Goal: Navigation & Orientation: Find specific page/section

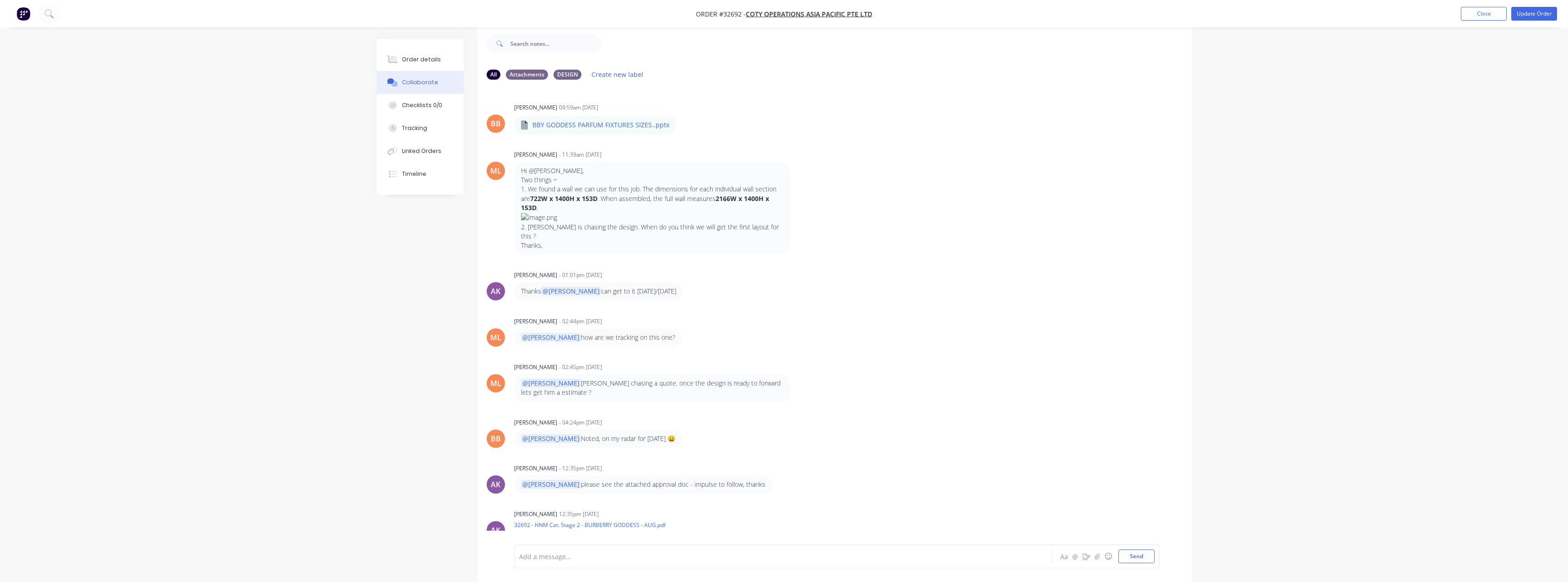
scroll to position [6137, 0]
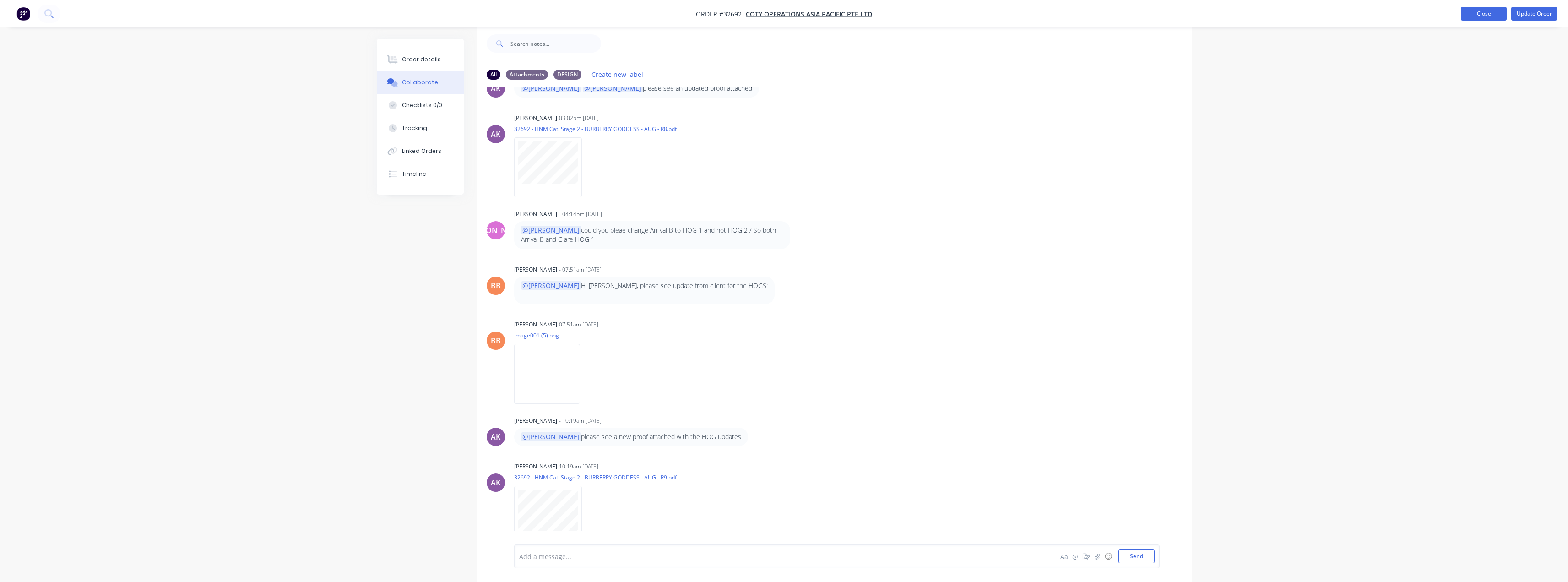
click at [1487, 9] on button "Close" at bounding box center [1483, 14] width 46 height 14
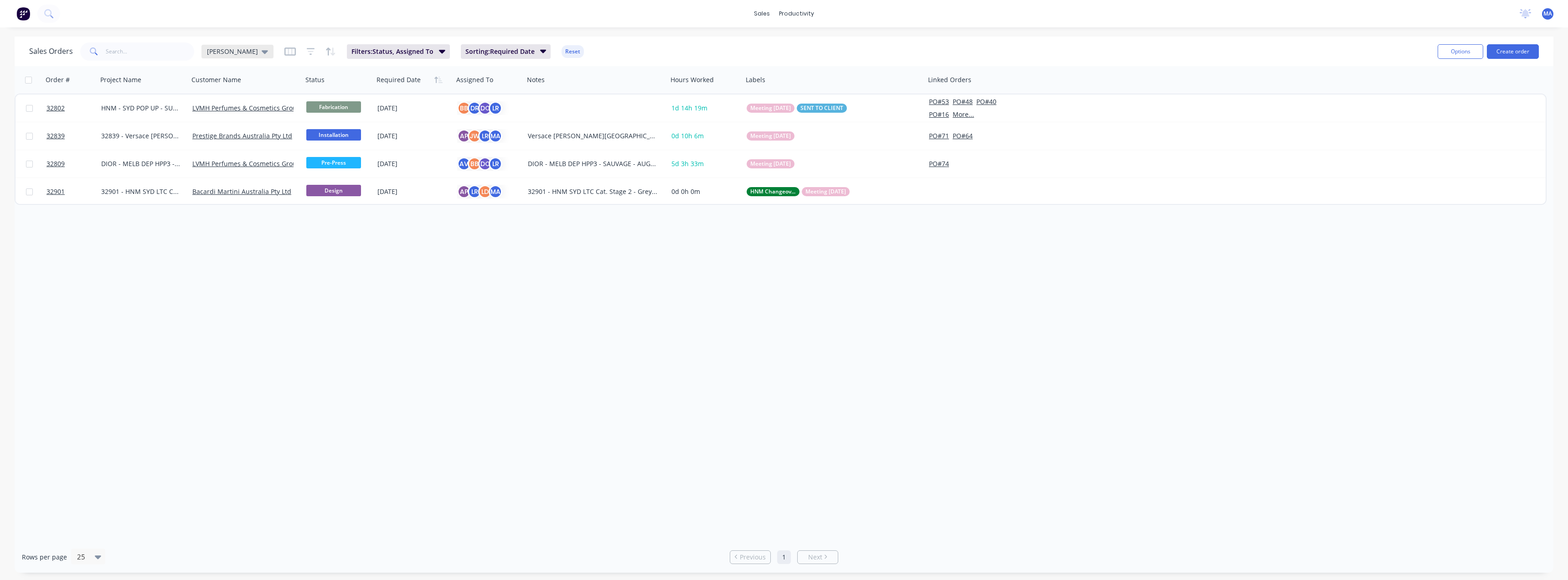
click at [218, 53] on span "[PERSON_NAME]" at bounding box center [232, 51] width 51 height 10
click at [216, 169] on button "All" at bounding box center [256, 165] width 104 height 10
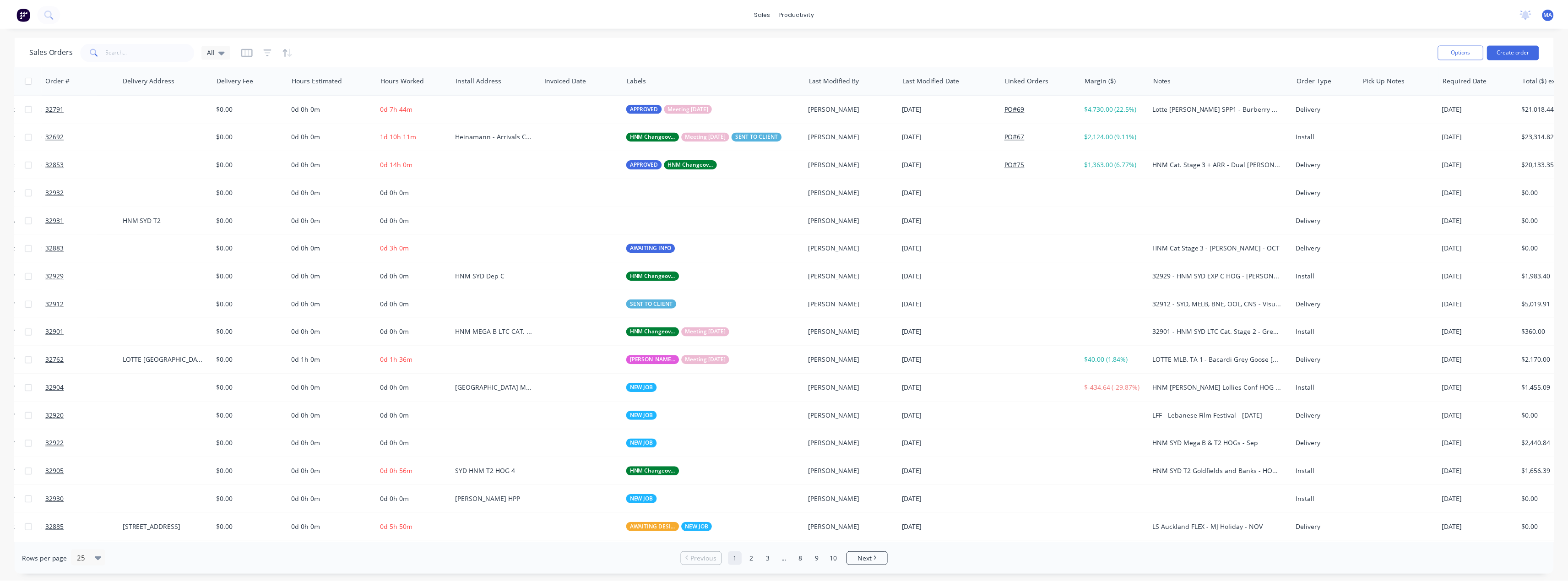
scroll to position [0, 1603]
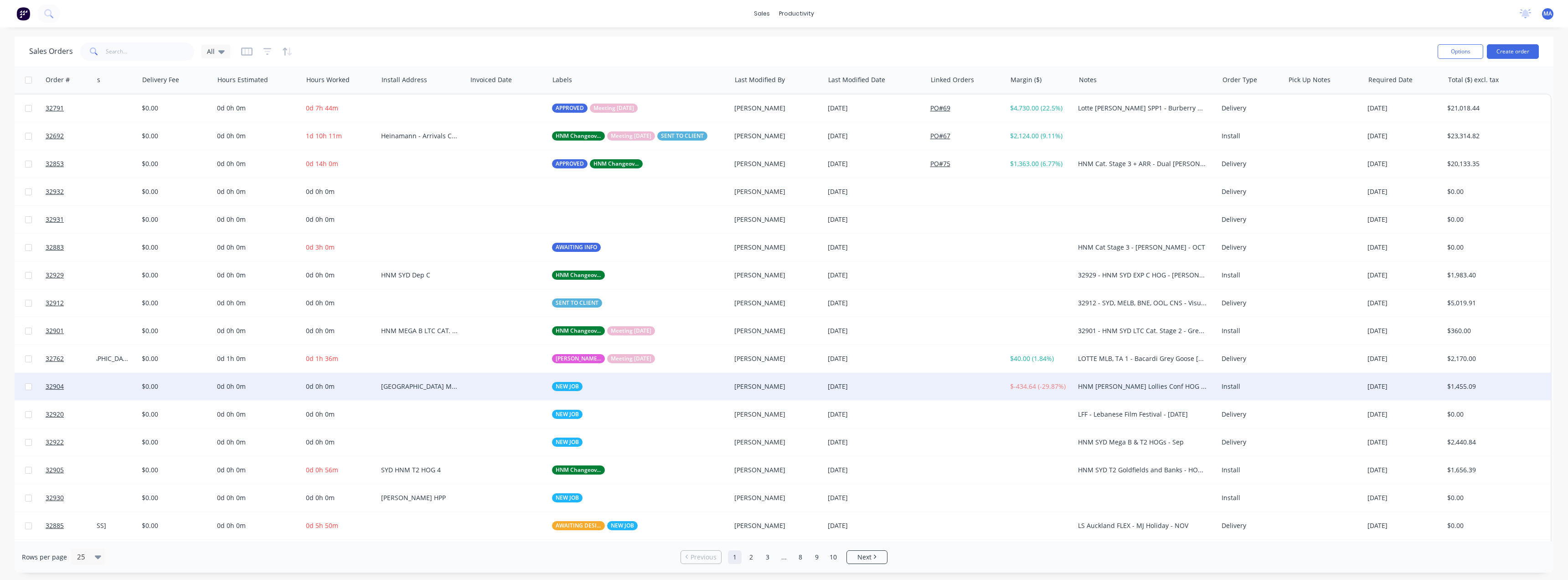
click at [1128, 392] on div "HNM [PERSON_NAME] Lollies Conf HOG 5 - Oct" at bounding box center [1146, 386] width 143 height 27
click at [963, 391] on div at bounding box center [967, 386] width 80 height 27
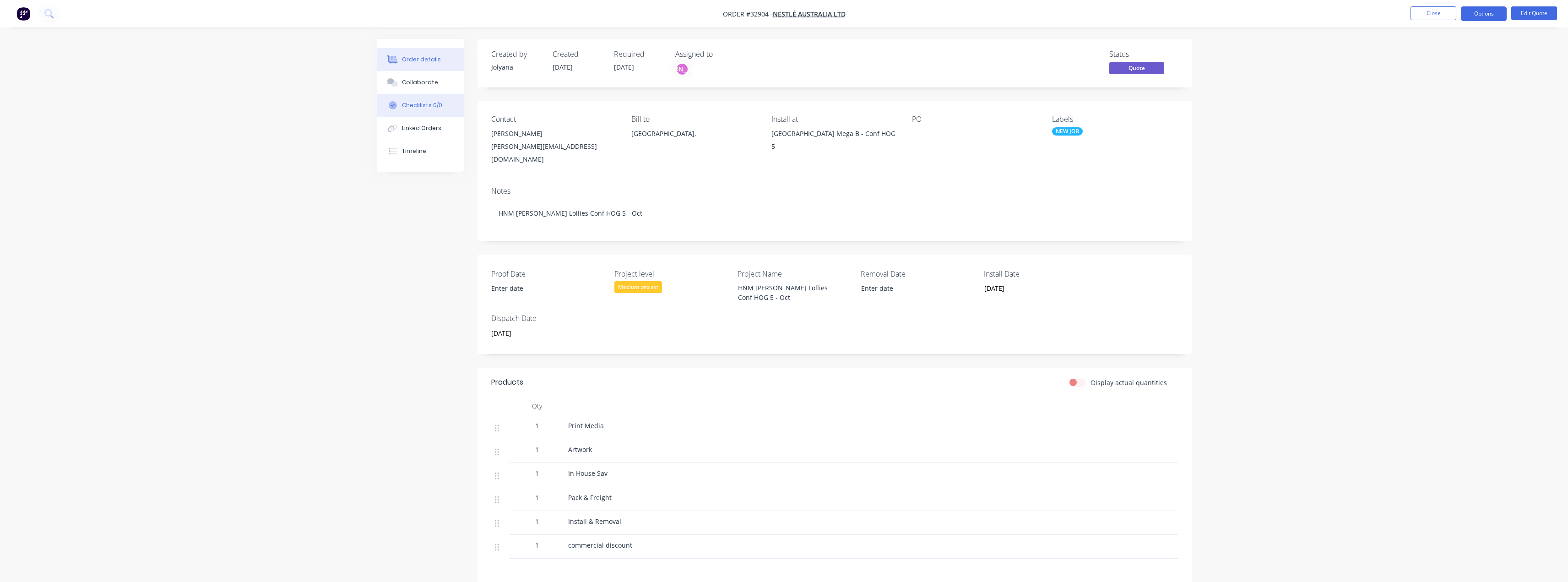
click at [408, 110] on button "Checklists 0/0" at bounding box center [420, 105] width 87 height 23
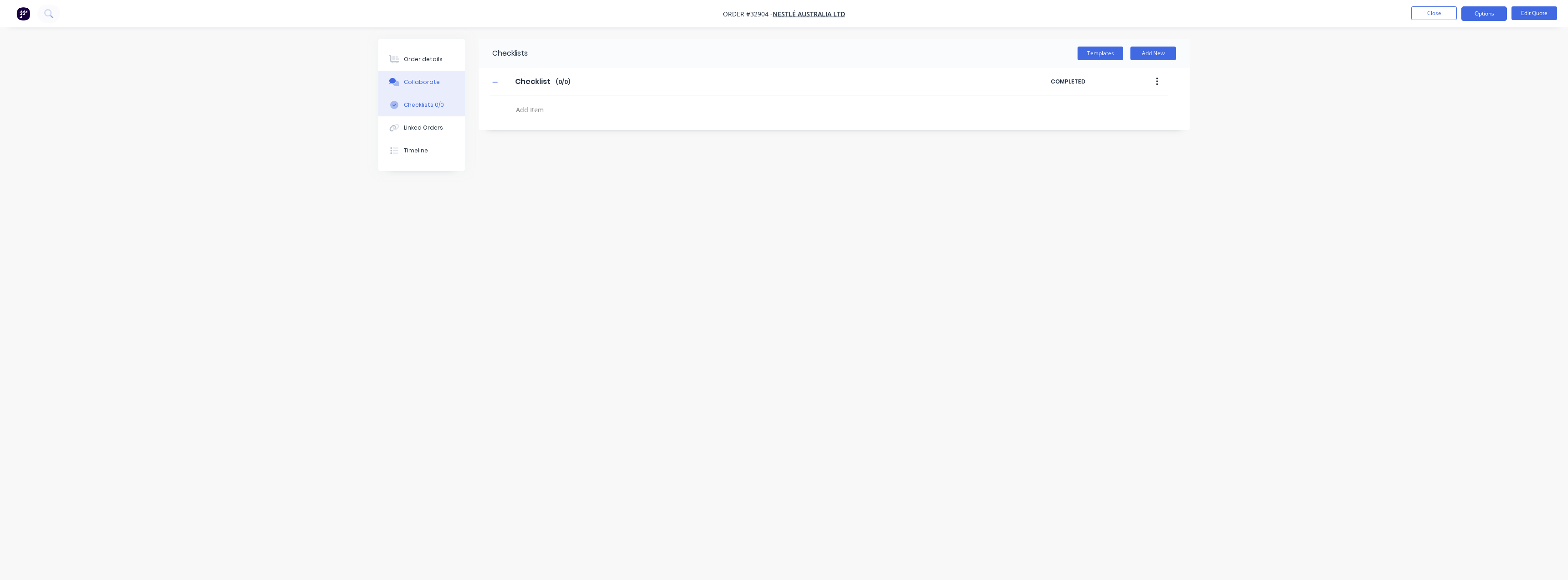
click at [416, 85] on div "Collaborate" at bounding box center [422, 82] width 36 height 8
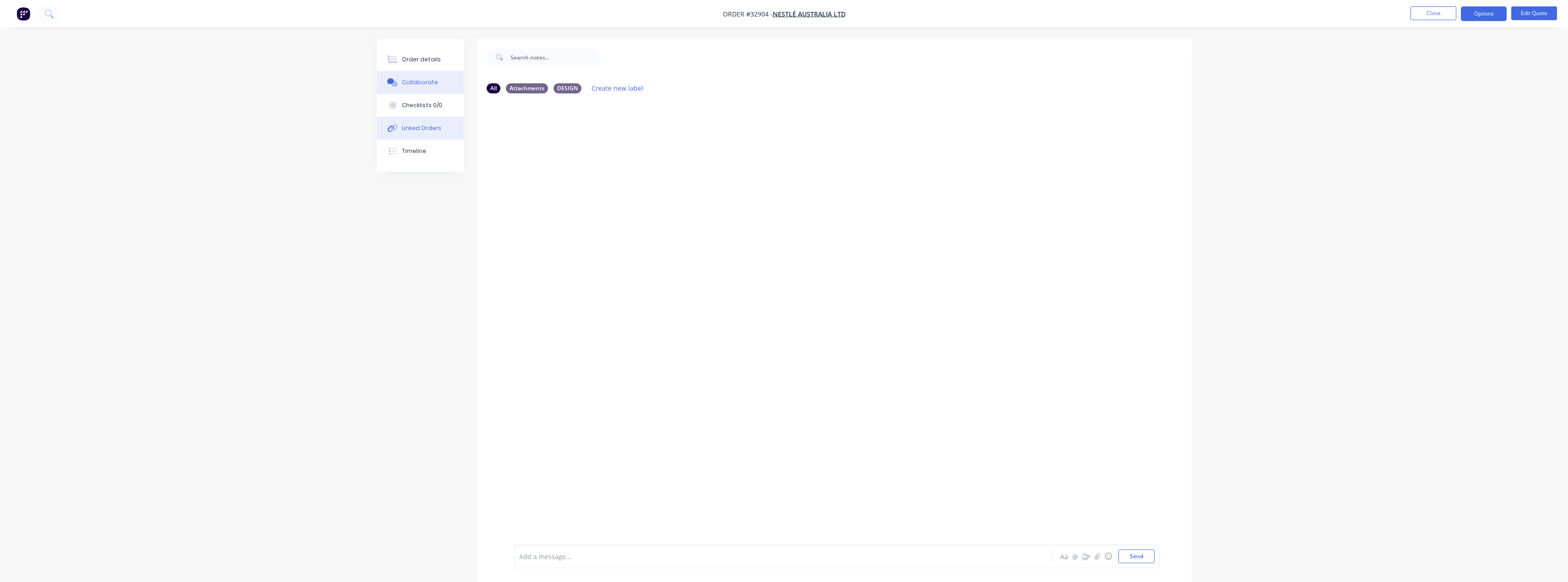
click at [420, 135] on button "Linked Orders" at bounding box center [420, 128] width 87 height 23
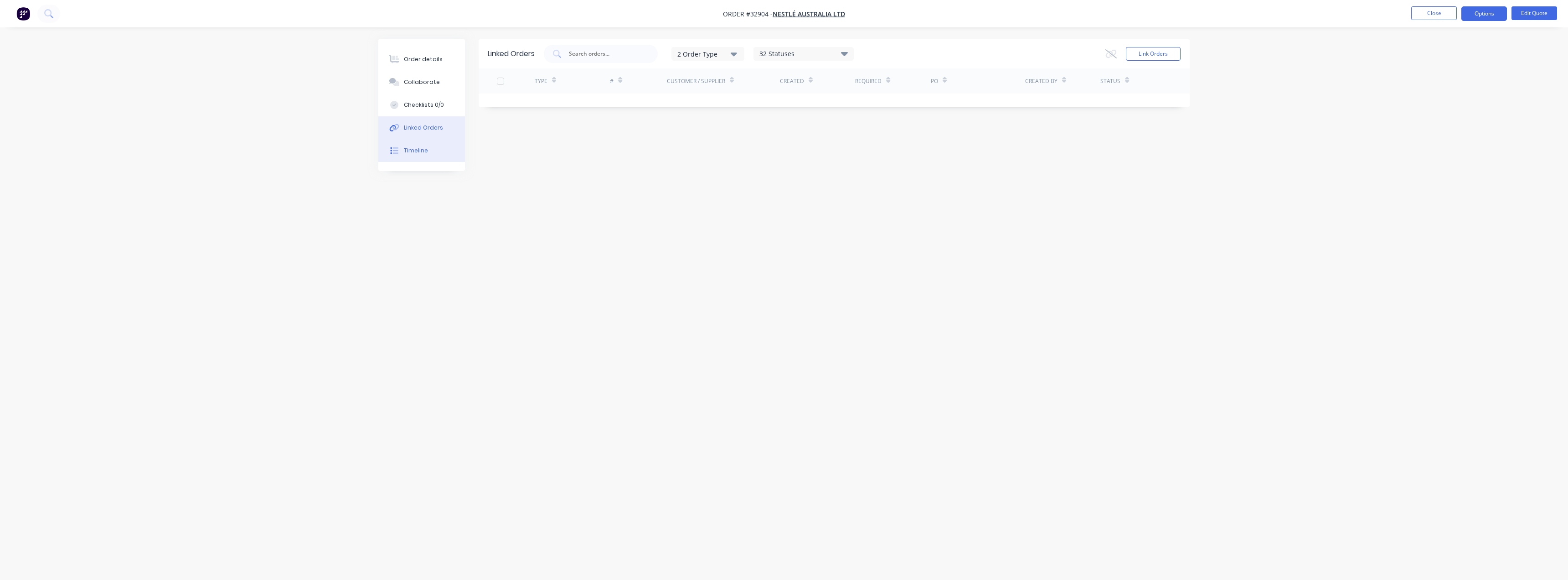
click at [418, 159] on button "Timeline" at bounding box center [422, 150] width 87 height 23
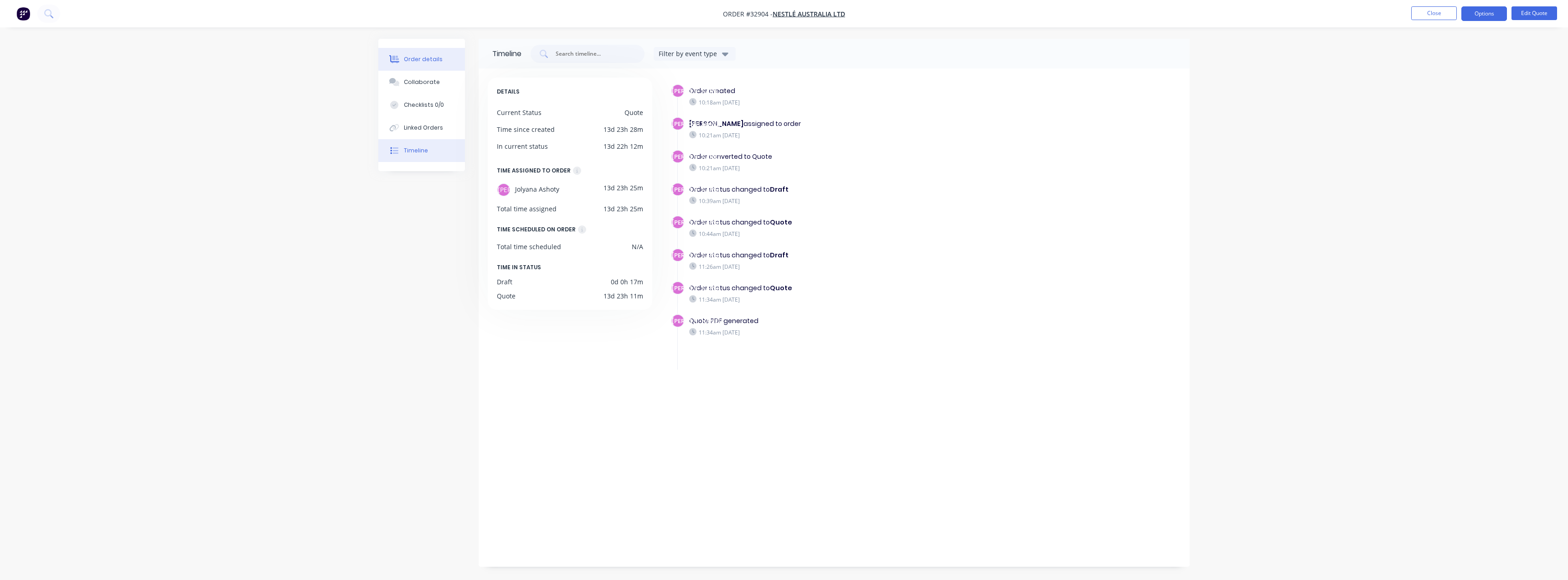
click at [420, 64] on button "Order details" at bounding box center [422, 59] width 87 height 23
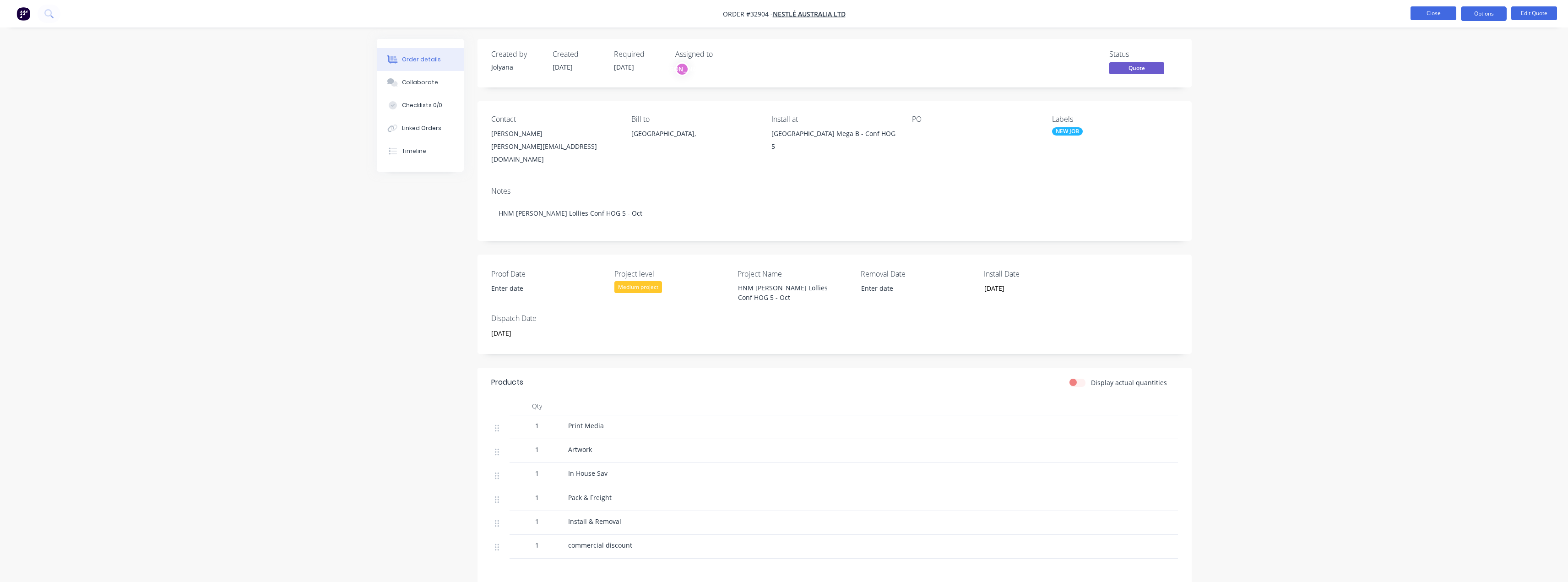
click at [1416, 9] on button "Close" at bounding box center [1432, 13] width 46 height 14
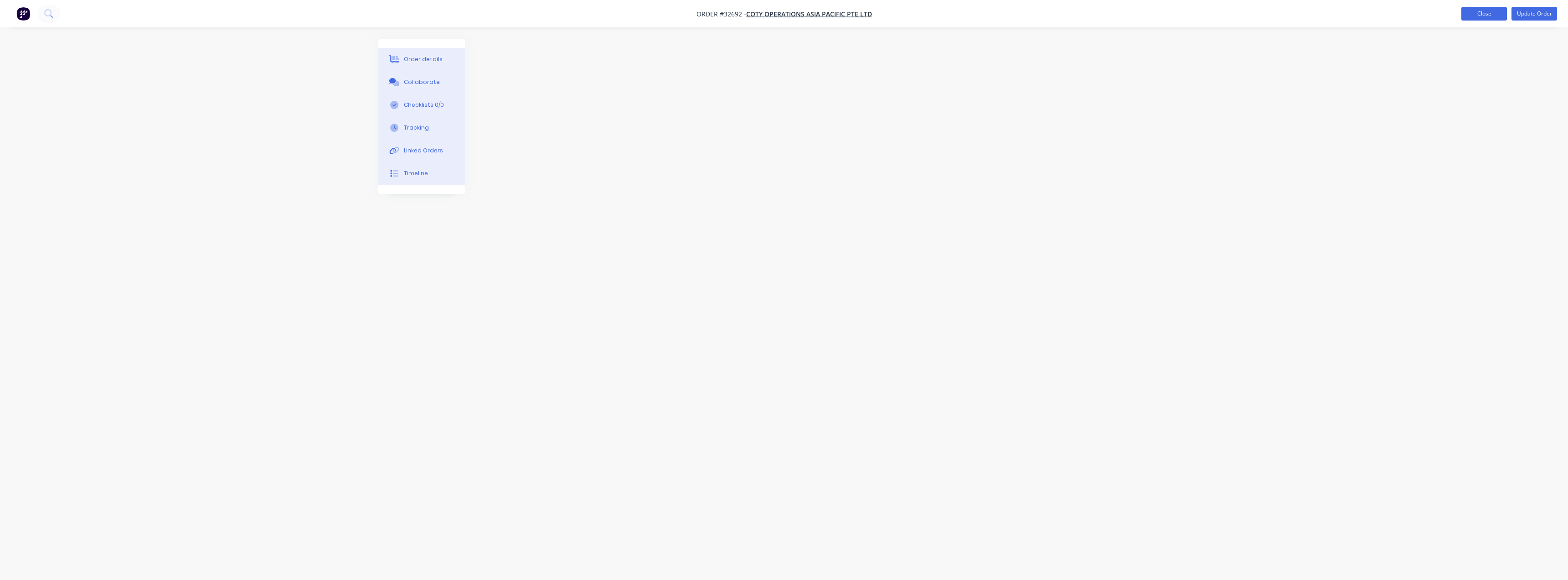
click at [1462, 16] on button "Close" at bounding box center [1484, 14] width 45 height 14
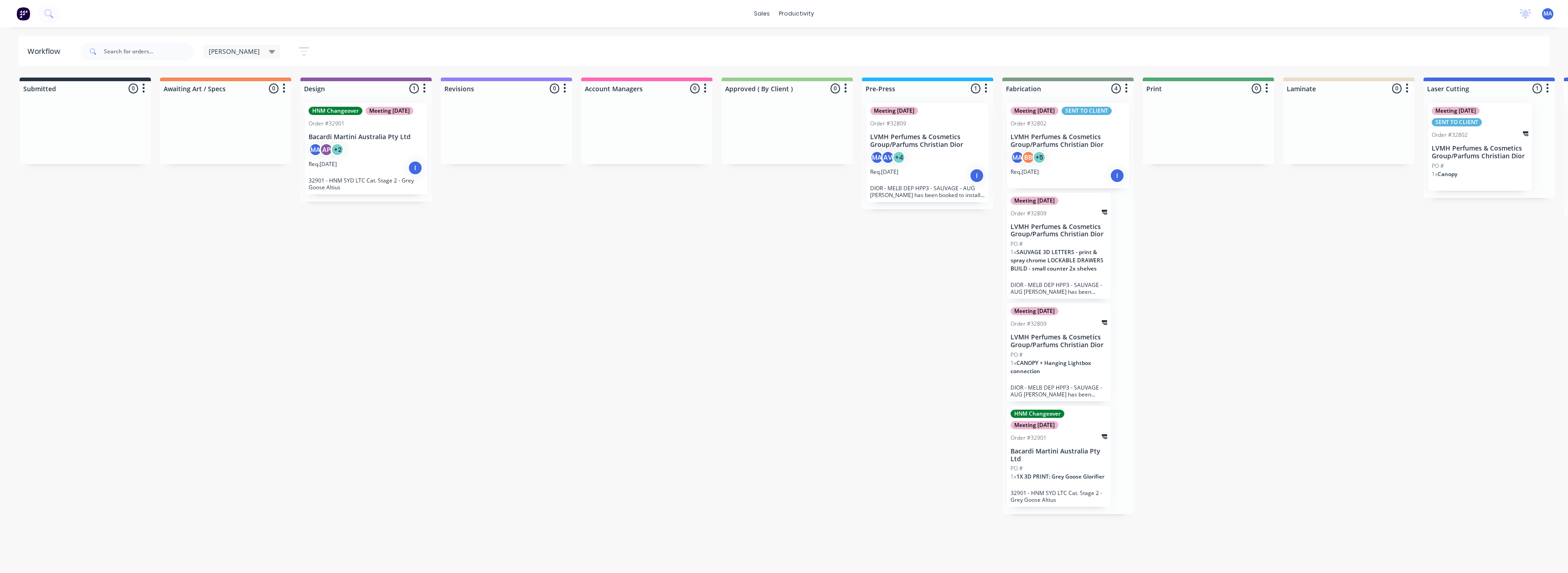
click at [836, 381] on div "Submitted 0 Sort By Created date Required date Order number Customer name Most …" at bounding box center [1546, 296] width 3107 height 437
